Goal: Task Accomplishment & Management: Use online tool/utility

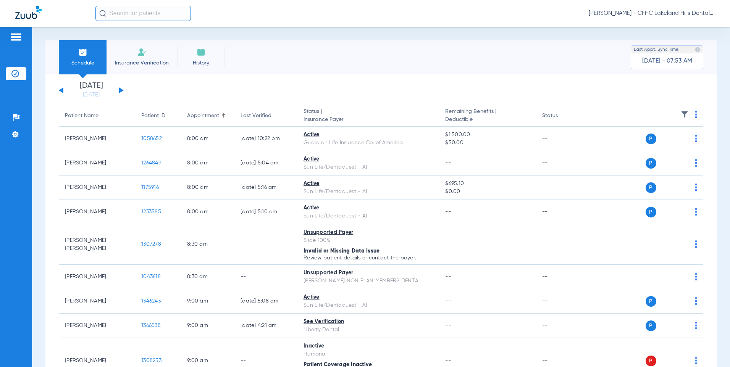
click at [121, 91] on button at bounding box center [121, 90] width 5 height 6
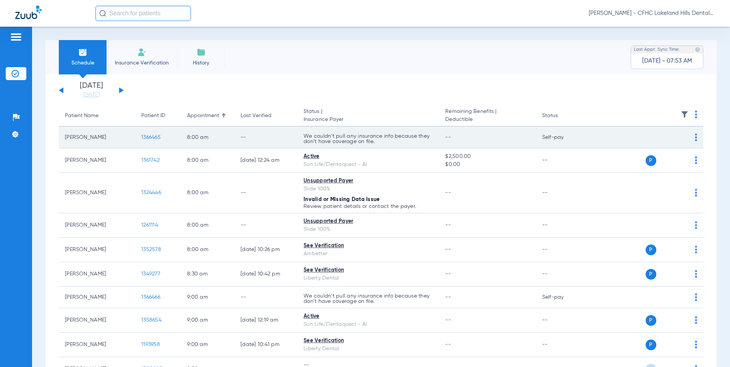
click at [157, 138] on span "1366465" at bounding box center [150, 137] width 19 height 5
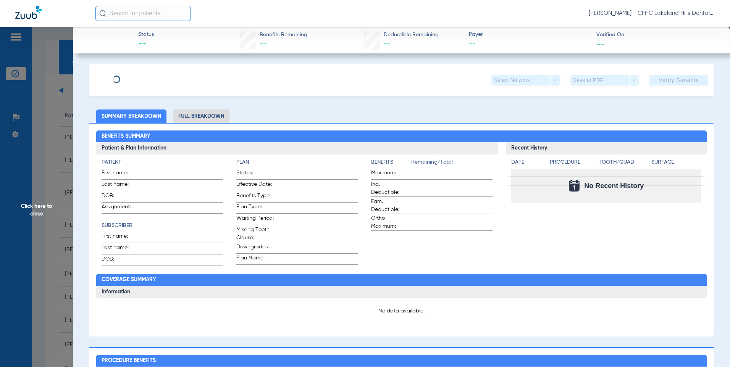
type input "[PERSON_NAME]"
type input "[DATE]"
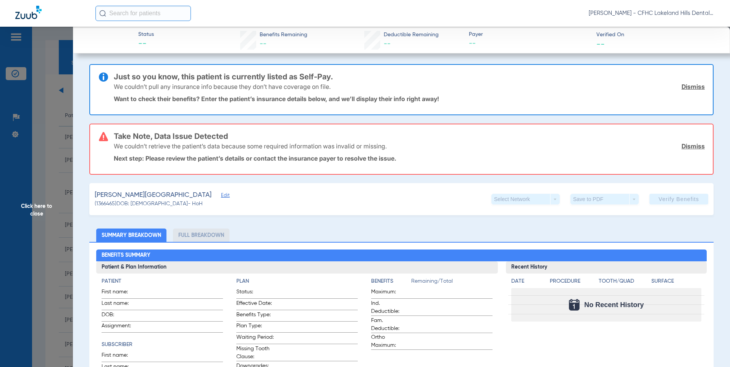
click at [221, 198] on span "Edit" at bounding box center [224, 196] width 7 height 7
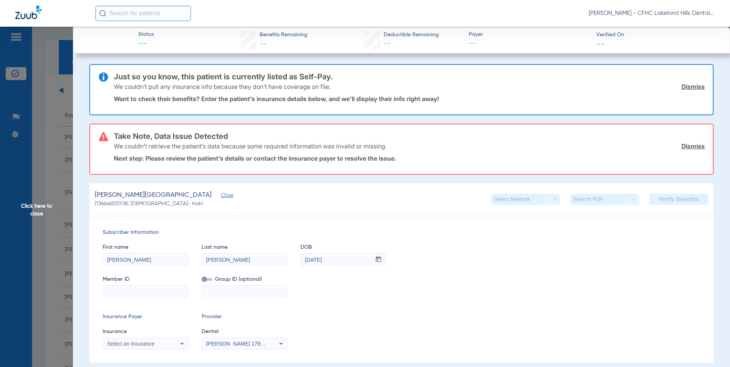
scroll to position [115, 0]
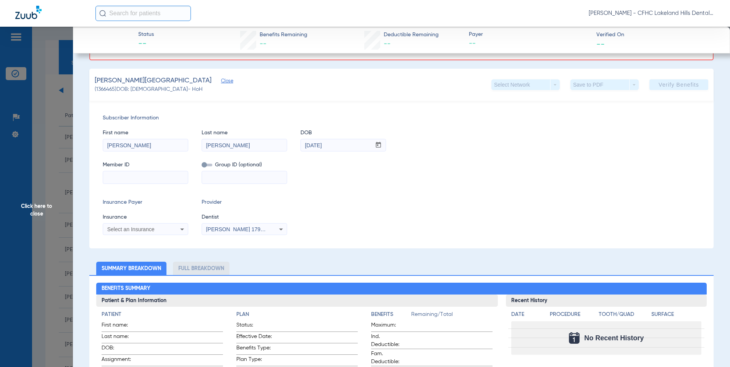
click at [117, 178] on input at bounding box center [145, 178] width 85 height 12
paste input "5900190471"
type input "5900190471"
click at [134, 231] on span "Select an Insurance" at bounding box center [130, 230] width 47 height 6
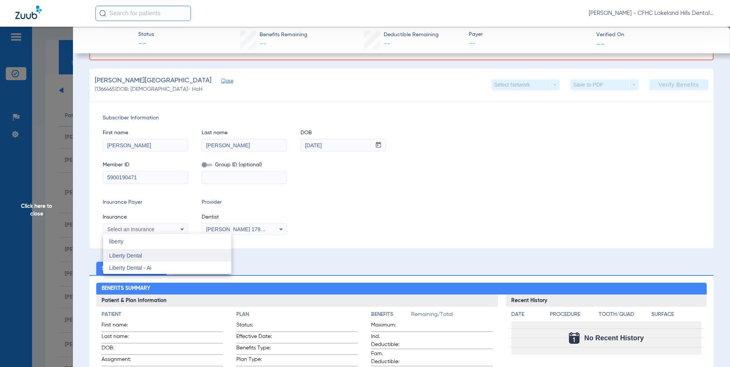
type input "liberty"
click at [154, 257] on mat-option "Liberty Dental" at bounding box center [167, 256] width 128 height 12
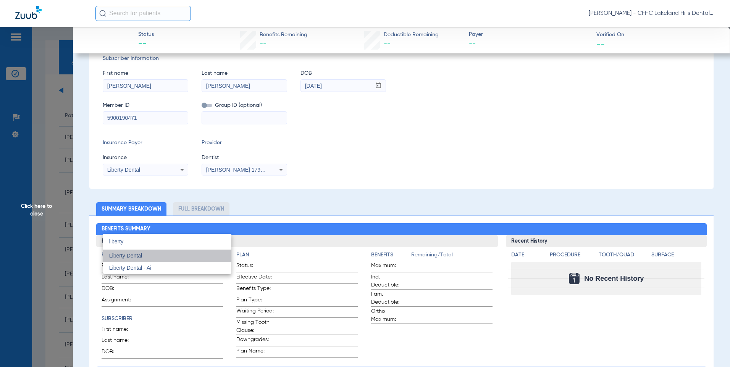
scroll to position [55, 0]
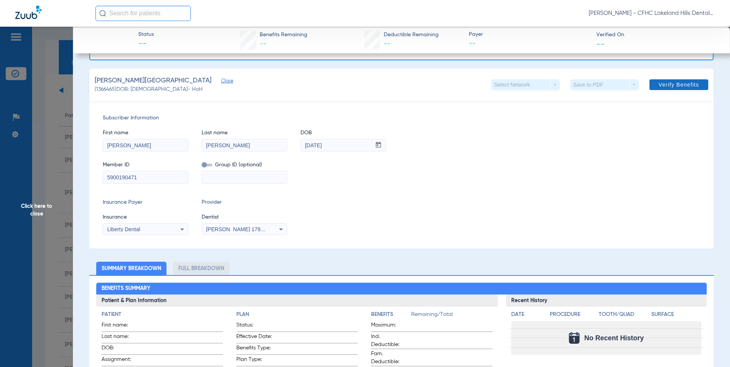
click at [666, 87] on span "Verify Benefits" at bounding box center [679, 85] width 40 height 6
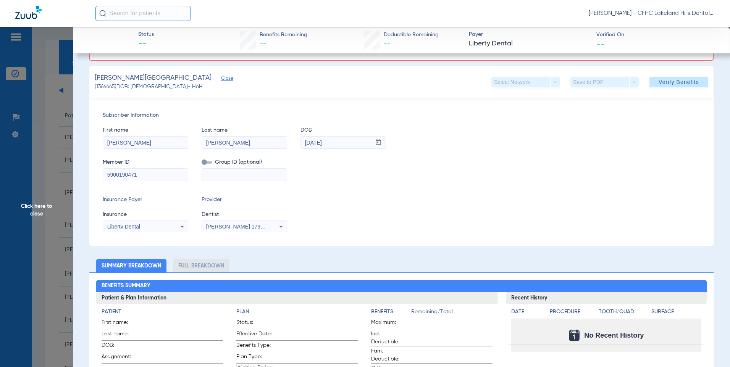
scroll to position [0, 0]
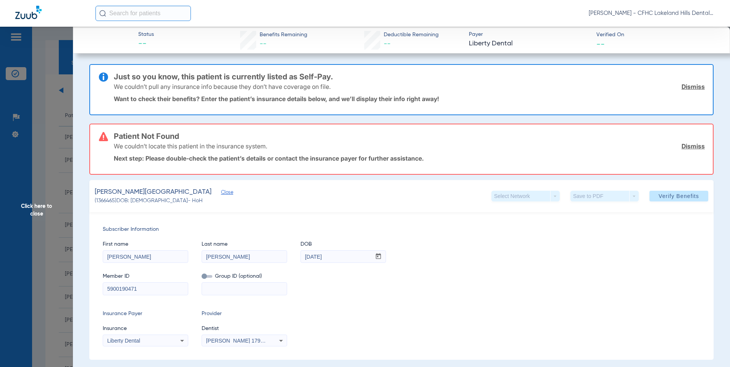
click at [45, 207] on span "Click here to close" at bounding box center [36, 210] width 73 height 367
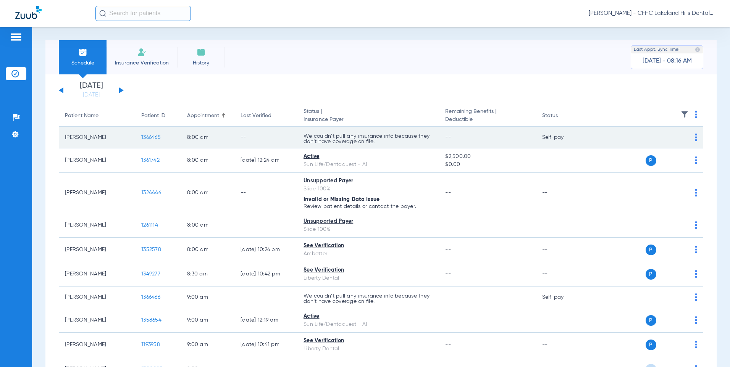
click at [142, 137] on span "1366465" at bounding box center [150, 137] width 19 height 5
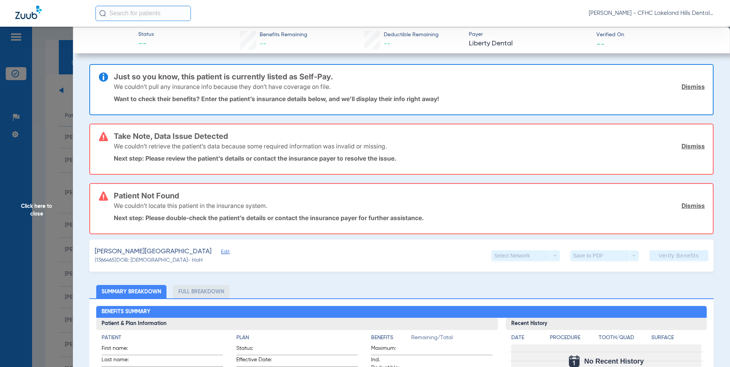
click at [689, 208] on link "Dismiss" at bounding box center [693, 206] width 23 height 8
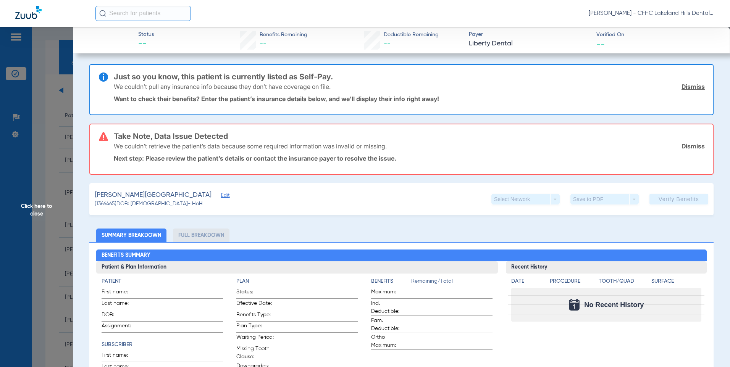
click at [686, 146] on link "Dismiss" at bounding box center [693, 146] width 23 height 8
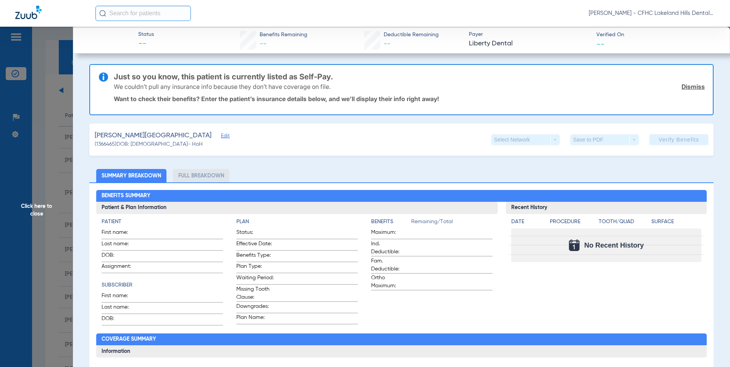
click at [688, 89] on link "Dismiss" at bounding box center [693, 87] width 23 height 8
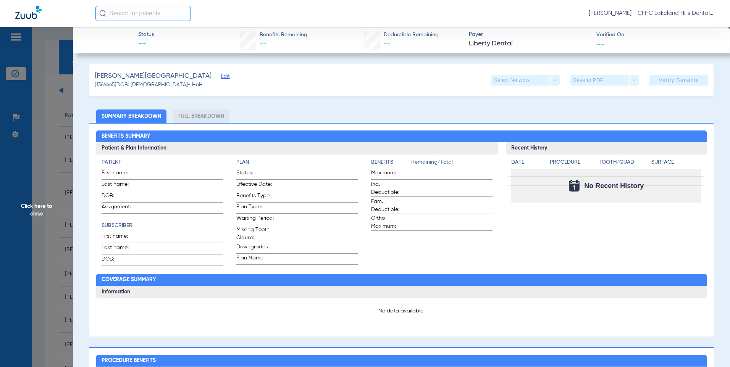
click at [221, 78] on span "Edit" at bounding box center [224, 77] width 7 height 7
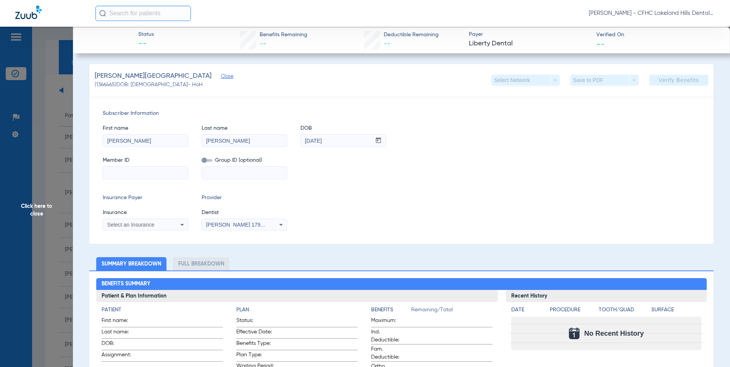
paste input "5900190471"
type input "5900190471"
click at [145, 226] on span "Select an Insurance" at bounding box center [130, 225] width 47 height 6
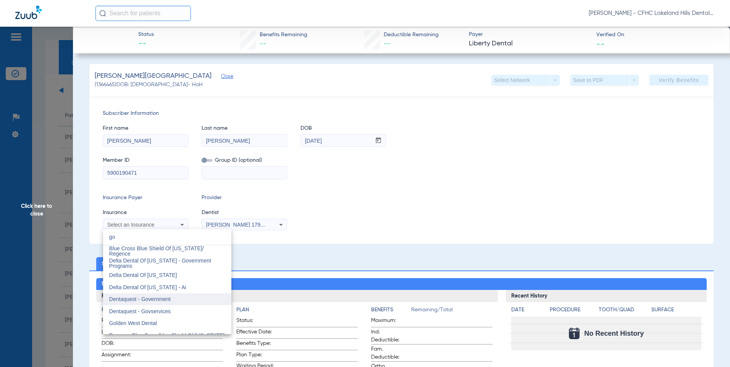
type input "go"
click at [148, 301] on span "Dentaquest - Government" at bounding box center [140, 299] width 62 height 6
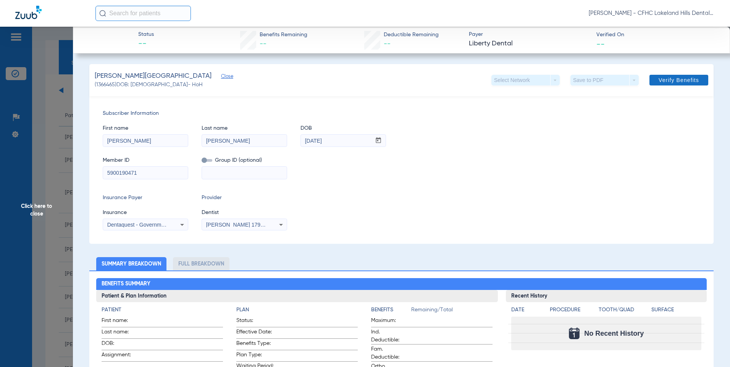
click at [670, 81] on span "Verify Benefits" at bounding box center [679, 80] width 40 height 6
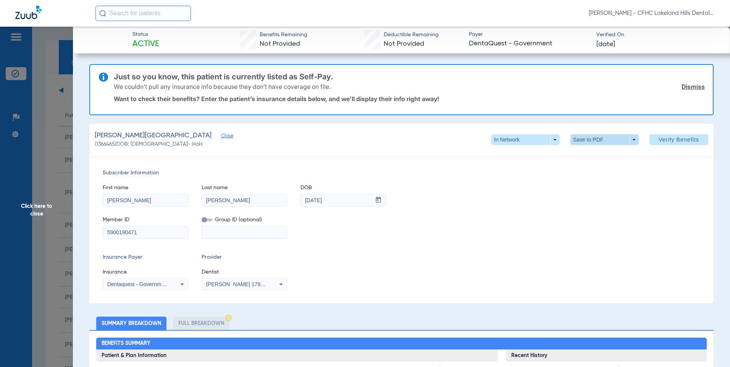
click at [597, 140] on span at bounding box center [605, 140] width 18 height 18
click at [602, 156] on span "Save to PDF" at bounding box center [602, 154] width 30 height 5
